Goal: Navigation & Orientation: Find specific page/section

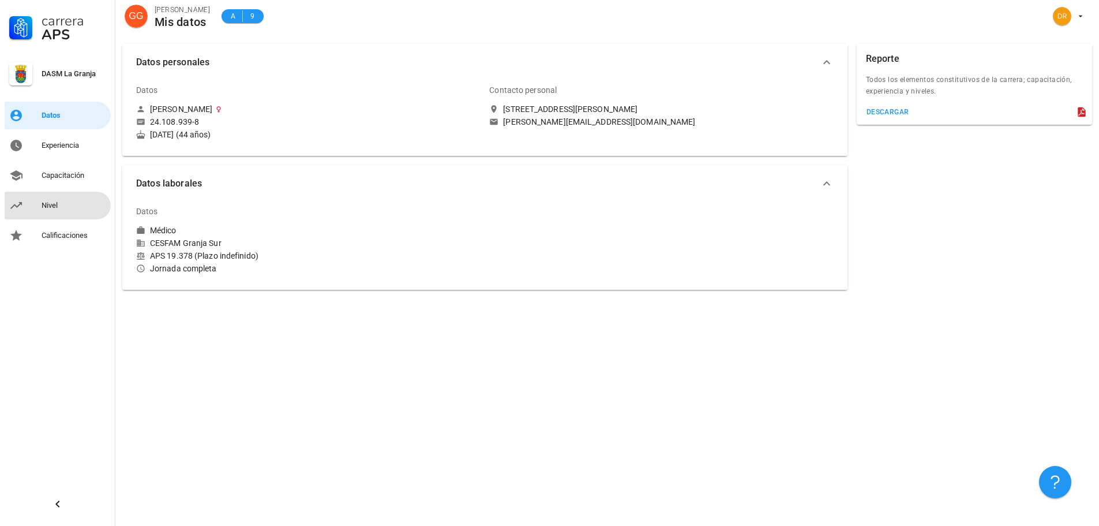
click at [61, 211] on div "Nivel" at bounding box center [74, 205] width 65 height 18
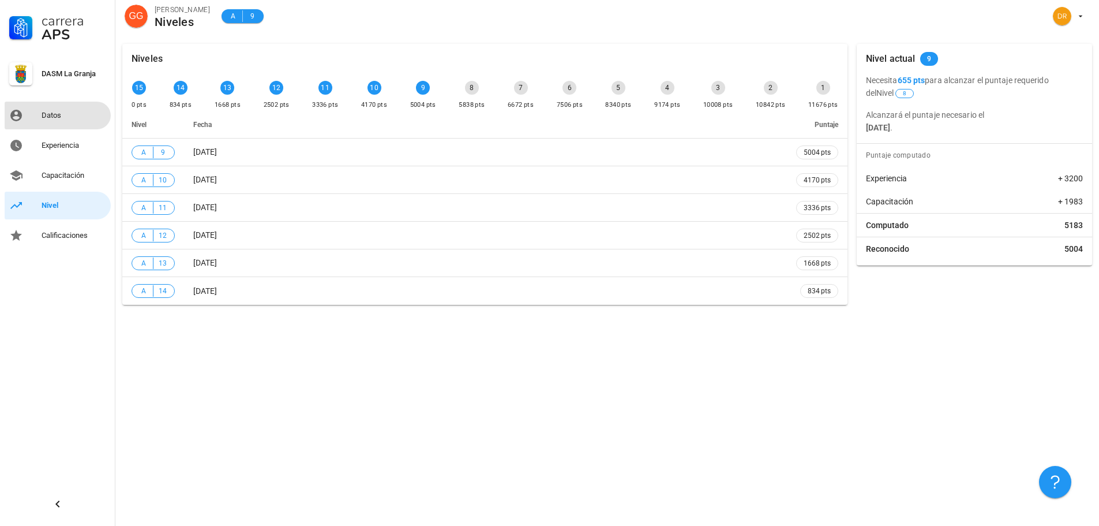
click at [44, 111] on div "Datos" at bounding box center [74, 115] width 65 height 9
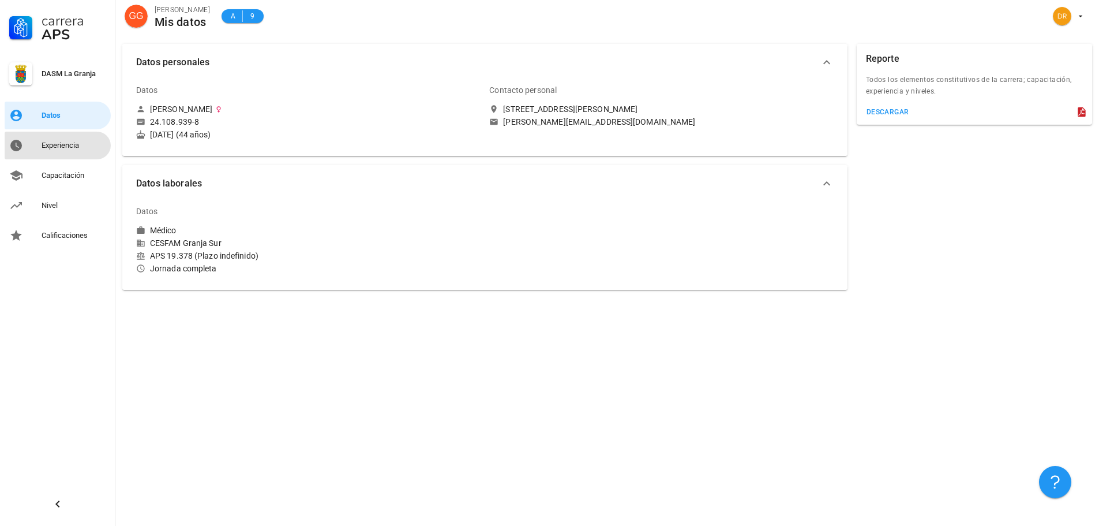
click at [42, 147] on div "Experiencia" at bounding box center [74, 145] width 65 height 9
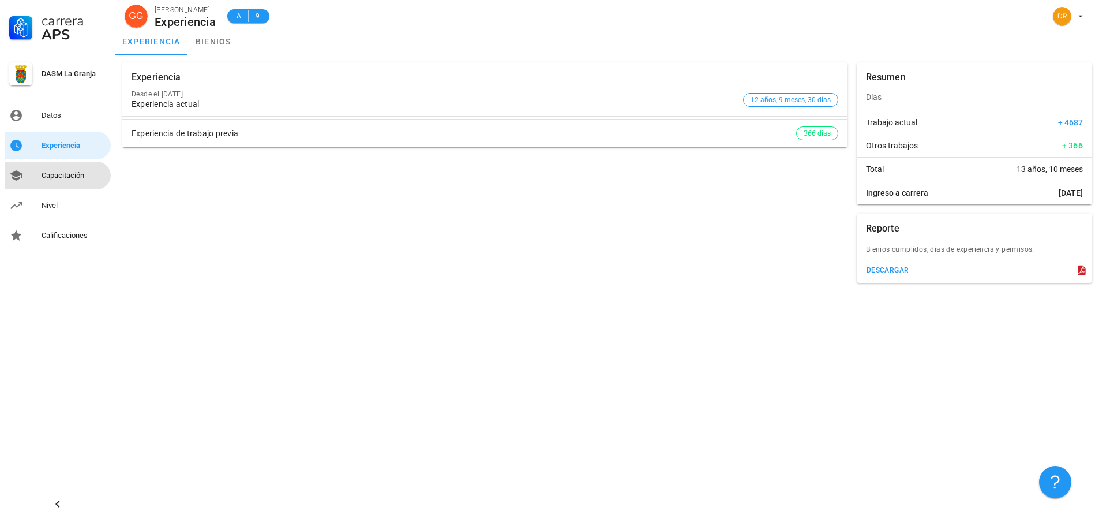
click at [51, 177] on div "Capacitación" at bounding box center [74, 175] width 65 height 9
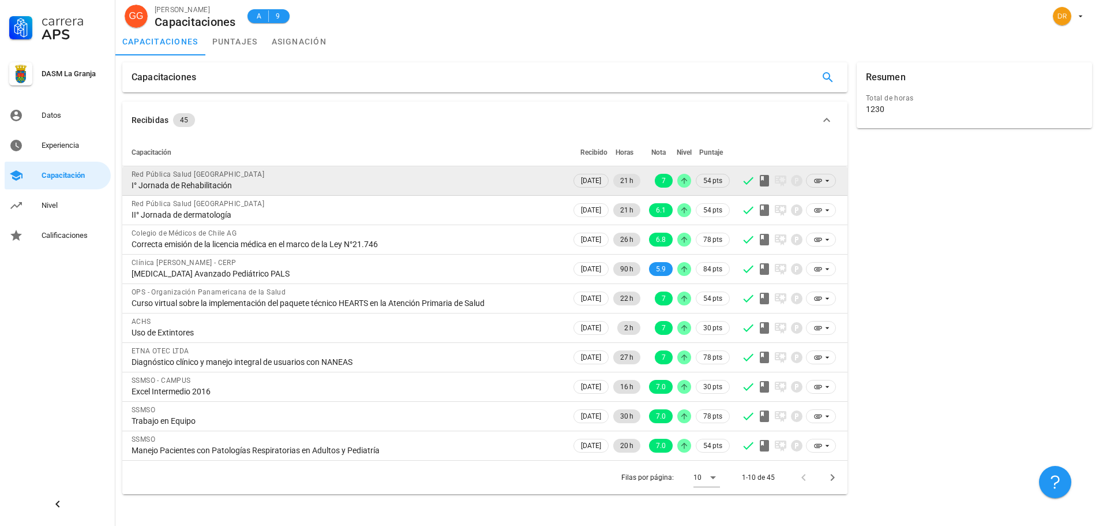
click at [233, 181] on div "I° Jornada de Rehabilitación" at bounding box center [347, 185] width 430 height 10
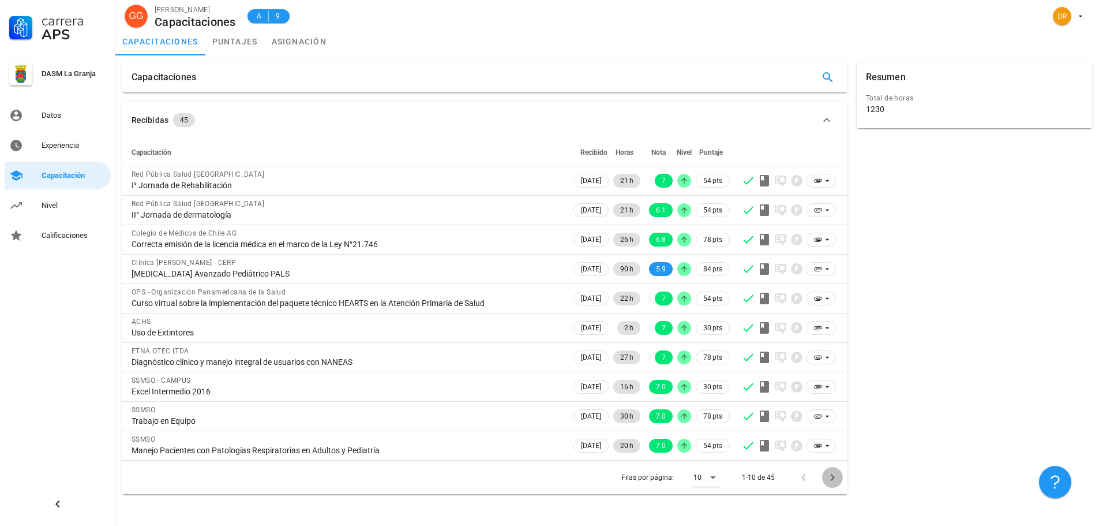
click at [833, 477] on icon "Página siguiente" at bounding box center [833, 477] width 14 height 14
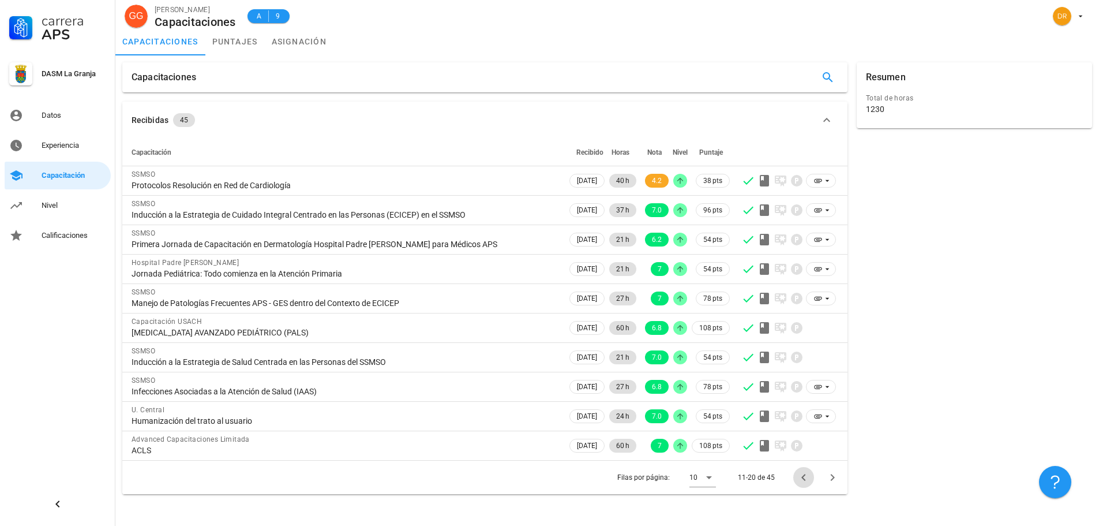
click at [800, 474] on icon "Página anterior" at bounding box center [804, 477] width 14 height 14
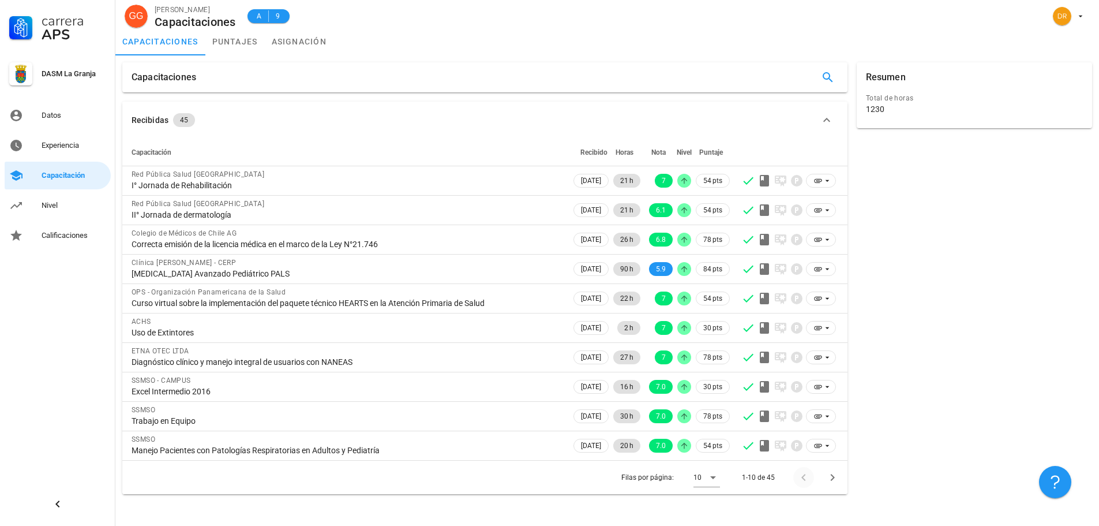
click at [800, 474] on div at bounding box center [805, 477] width 25 height 21
